Goal: Transaction & Acquisition: Purchase product/service

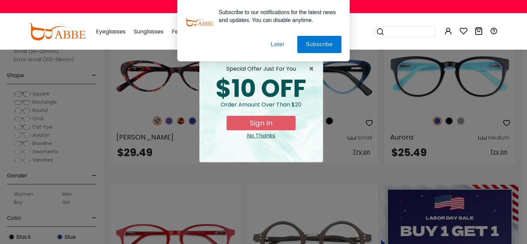
click at [276, 46] on button "Later" at bounding box center [277, 44] width 31 height 17
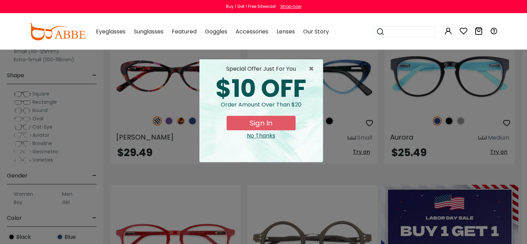
click at [256, 125] on button "Sign In" at bounding box center [260, 123] width 69 height 14
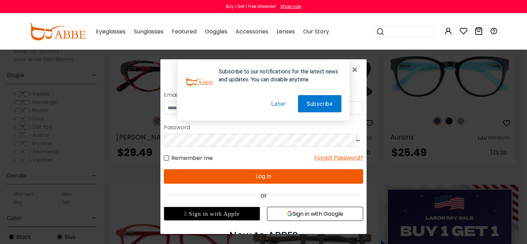
click at [261, 131] on div "Password" at bounding box center [263, 127] width 199 height 12
click at [316, 103] on button "Subscribe" at bounding box center [319, 103] width 43 height 17
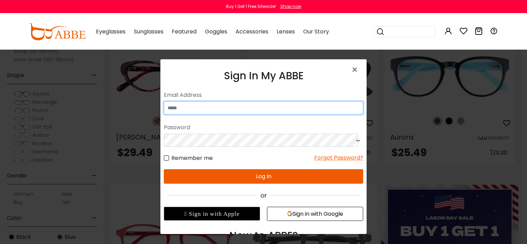
click at [207, 112] on input "email" at bounding box center [263, 107] width 199 height 13
type input "**********"
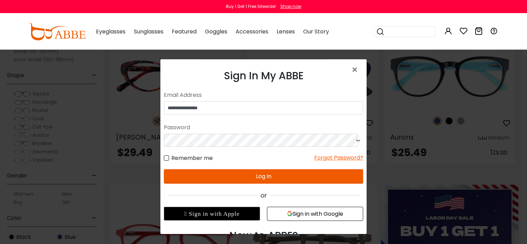
click at [354, 141] on icon at bounding box center [357, 140] width 7 height 13
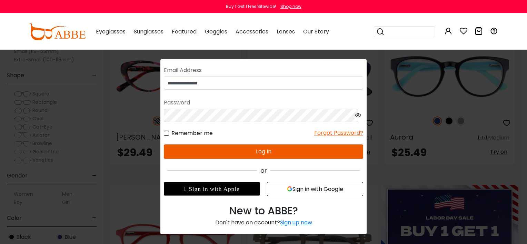
scroll to position [27, 0]
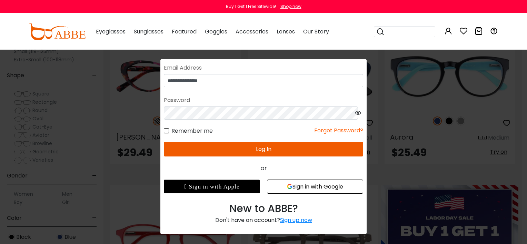
click at [290, 222] on div "Sign up now" at bounding box center [296, 220] width 32 height 8
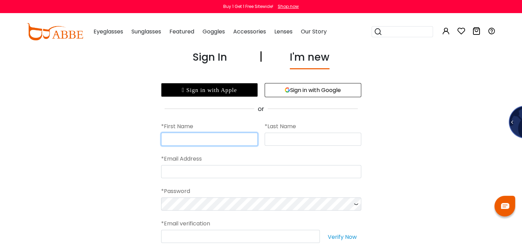
click at [182, 145] on input "text" at bounding box center [209, 139] width 97 height 13
type input "******"
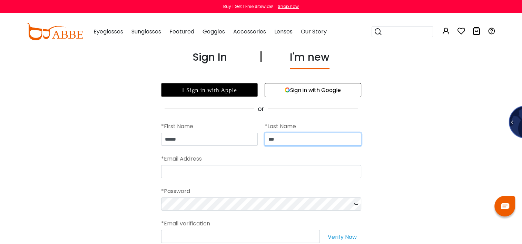
type input "***"
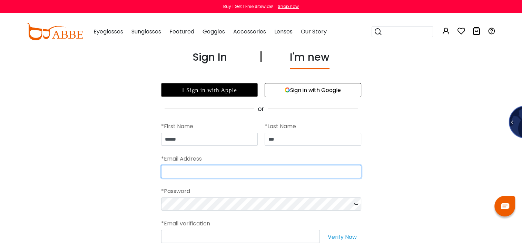
click at [167, 170] on input "email" at bounding box center [261, 171] width 200 height 13
type input "**********"
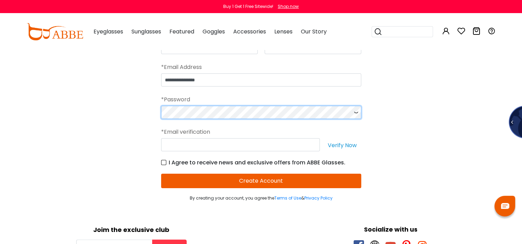
scroll to position [103, 0]
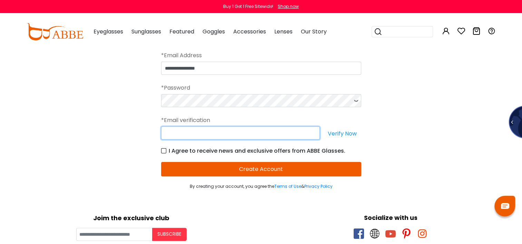
click at [172, 137] on input "text" at bounding box center [240, 133] width 159 height 13
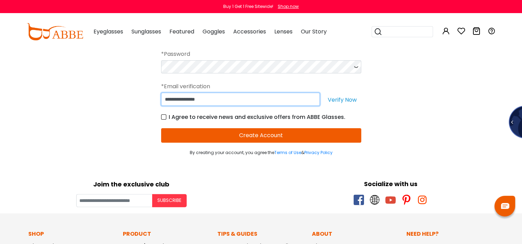
scroll to position [138, 0]
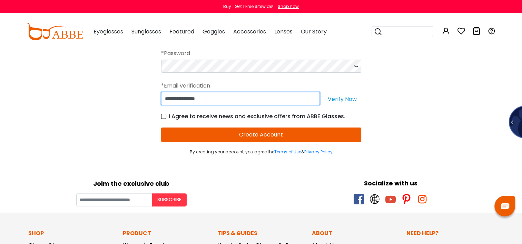
type input "**********"
click at [272, 132] on button "Create Account" at bounding box center [261, 135] width 200 height 14
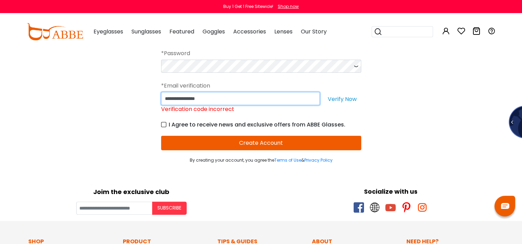
drag, startPoint x: 219, startPoint y: 97, endPoint x: 152, endPoint y: 98, distance: 67.6
click at [152, 98] on div "**********" at bounding box center [261, 37] width 522 height 252
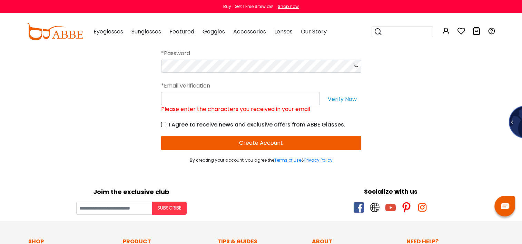
click at [342, 100] on button "Verify Now" at bounding box center [342, 98] width 38 height 13
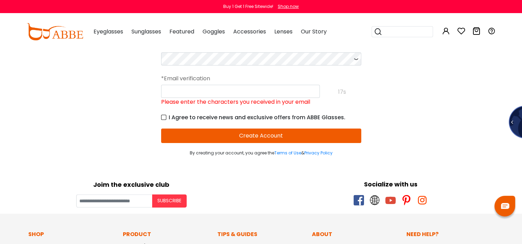
scroll to position [103, 0]
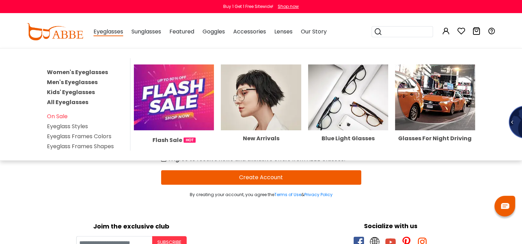
click at [106, 32] on span "Eyeglasses" at bounding box center [108, 32] width 30 height 9
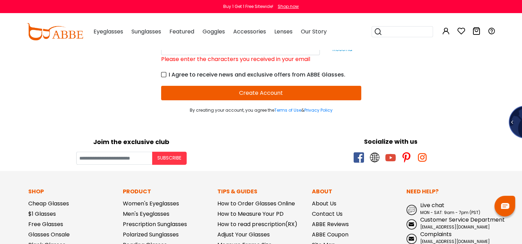
scroll to position [138, 0]
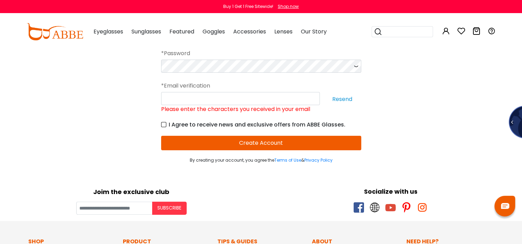
click at [342, 100] on button "Resend" at bounding box center [342, 98] width 38 height 13
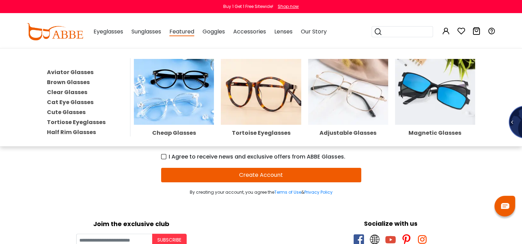
scroll to position [103, 0]
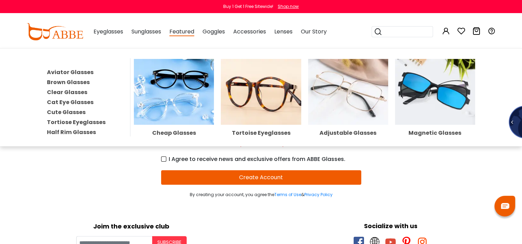
click at [262, 93] on img at bounding box center [261, 92] width 80 height 66
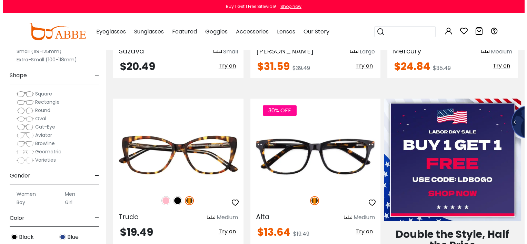
scroll to position [276, 0]
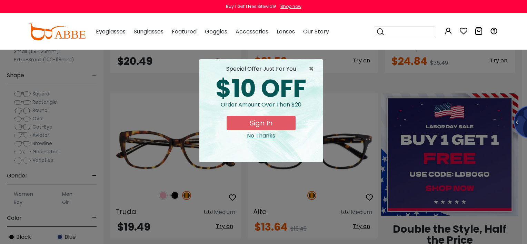
click at [267, 119] on button "Sign In" at bounding box center [260, 123] width 69 height 14
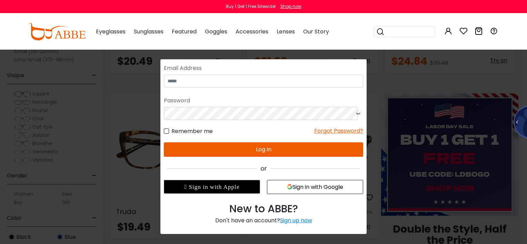
scroll to position [27, 0]
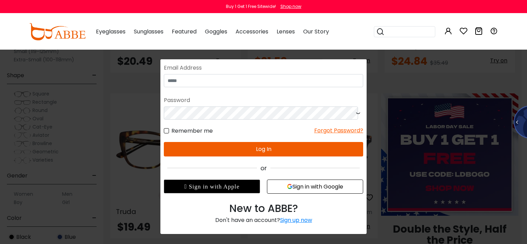
click at [292, 220] on div "Sign up now" at bounding box center [296, 220] width 32 height 8
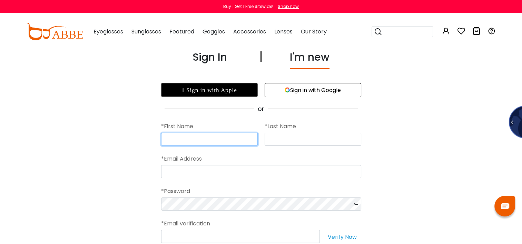
click at [186, 142] on input "text" at bounding box center [209, 139] width 97 height 13
type input "******"
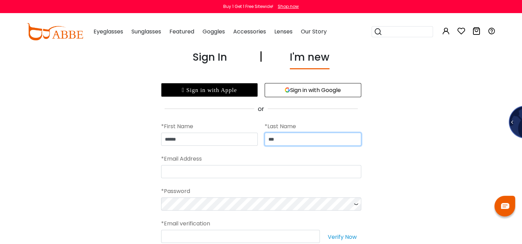
type input "***"
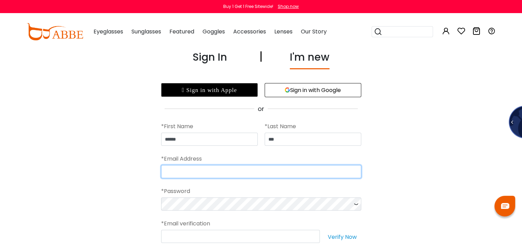
click at [183, 174] on input "email" at bounding box center [261, 171] width 200 height 13
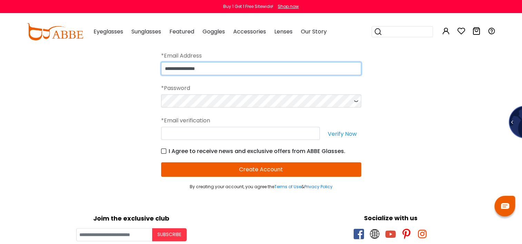
scroll to position [103, 0]
type input "**********"
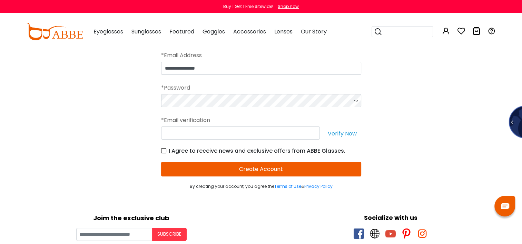
click at [352, 99] on icon at bounding box center [355, 100] width 7 height 13
click at [350, 132] on button "Verify Now" at bounding box center [342, 133] width 38 height 13
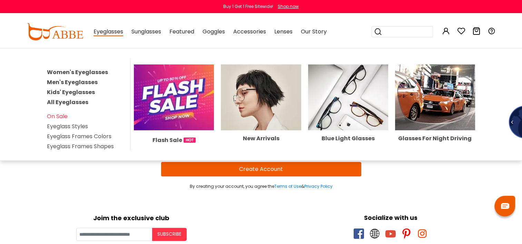
click at [113, 26] on div "Eyeglasses Women's Eyeglasses Men's Eyeglasses Kids' Eyeglasses All Eyeglasses …" at bounding box center [108, 31] width 30 height 34
click at [61, 114] on link "On Sale" at bounding box center [57, 116] width 21 height 8
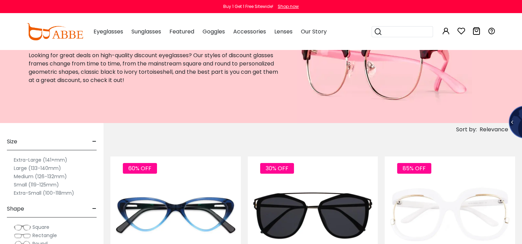
scroll to position [69, 0]
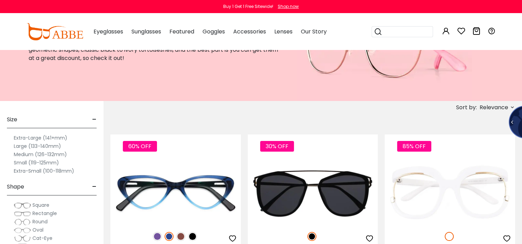
click at [95, 119] on span "-" at bounding box center [94, 119] width 4 height 17
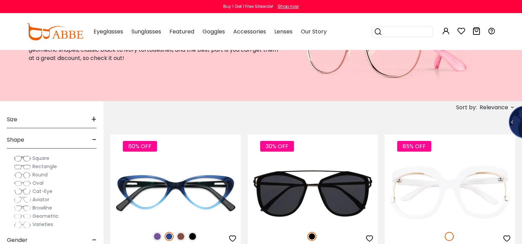
click at [95, 119] on span "+" at bounding box center [94, 119] width 6 height 17
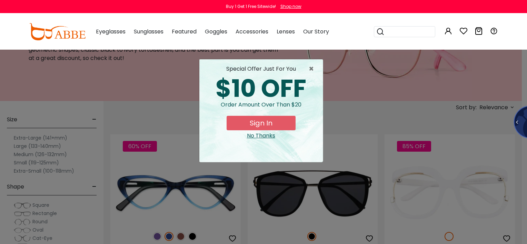
click at [253, 136] on div "No Thanks" at bounding box center [261, 136] width 112 height 8
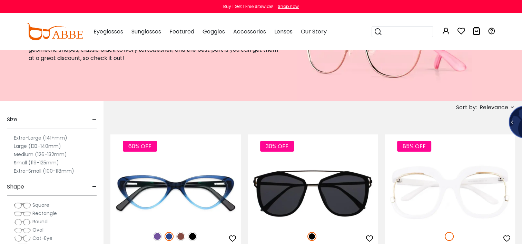
click at [27, 153] on label "Medium (126-132mm)" at bounding box center [40, 154] width 53 height 8
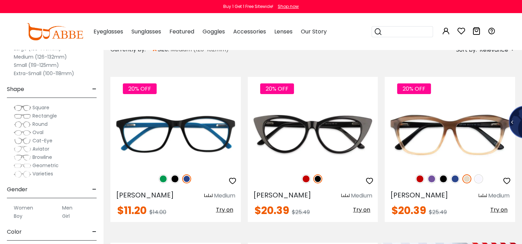
scroll to position [138, 0]
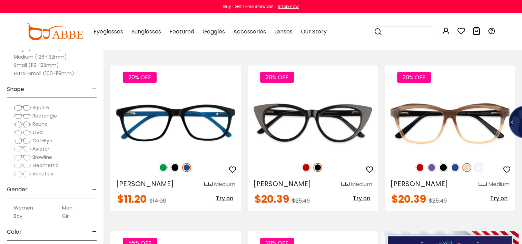
click at [38, 106] on span "Square" at bounding box center [40, 107] width 17 height 7
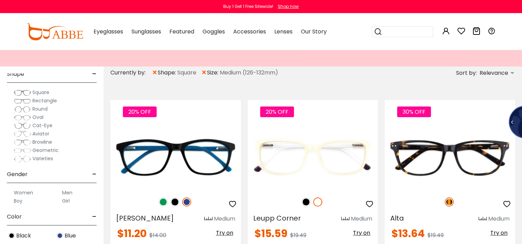
scroll to position [103, 0]
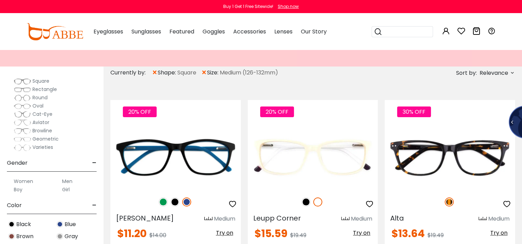
click at [44, 88] on span "Rectangle" at bounding box center [44, 89] width 24 height 7
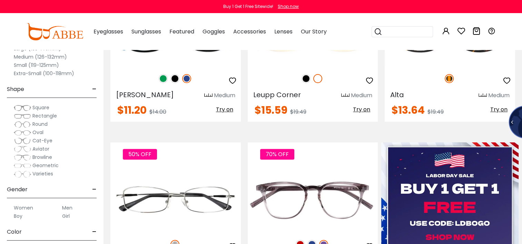
scroll to position [310, 0]
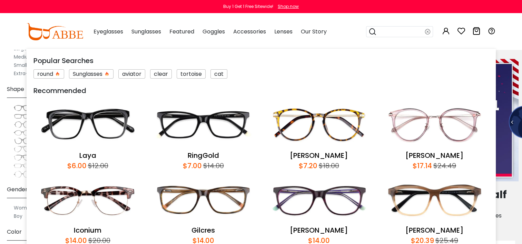
click at [385, 32] on input "search" at bounding box center [400, 32] width 48 height 10
type input "*****"
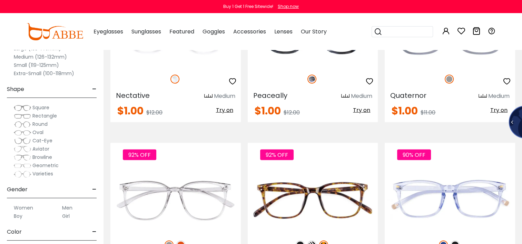
scroll to position [1501, 0]
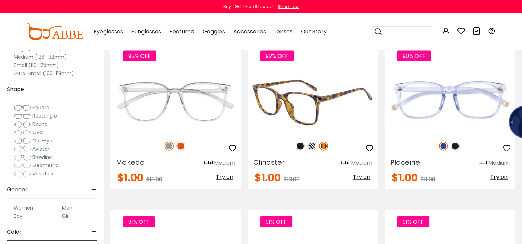
click at [311, 143] on img at bounding box center [311, 146] width 9 height 9
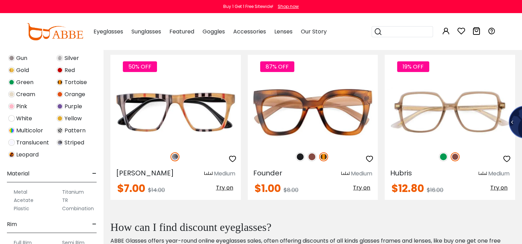
scroll to position [345, 0]
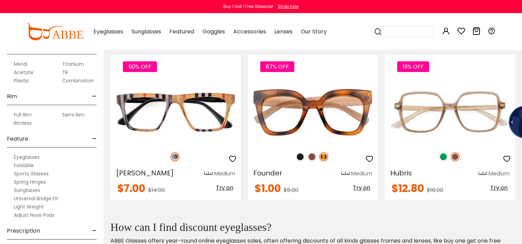
click at [33, 156] on label "Eyeglasses" at bounding box center [27, 157] width 26 height 8
